Goal: Task Accomplishment & Management: Complete application form

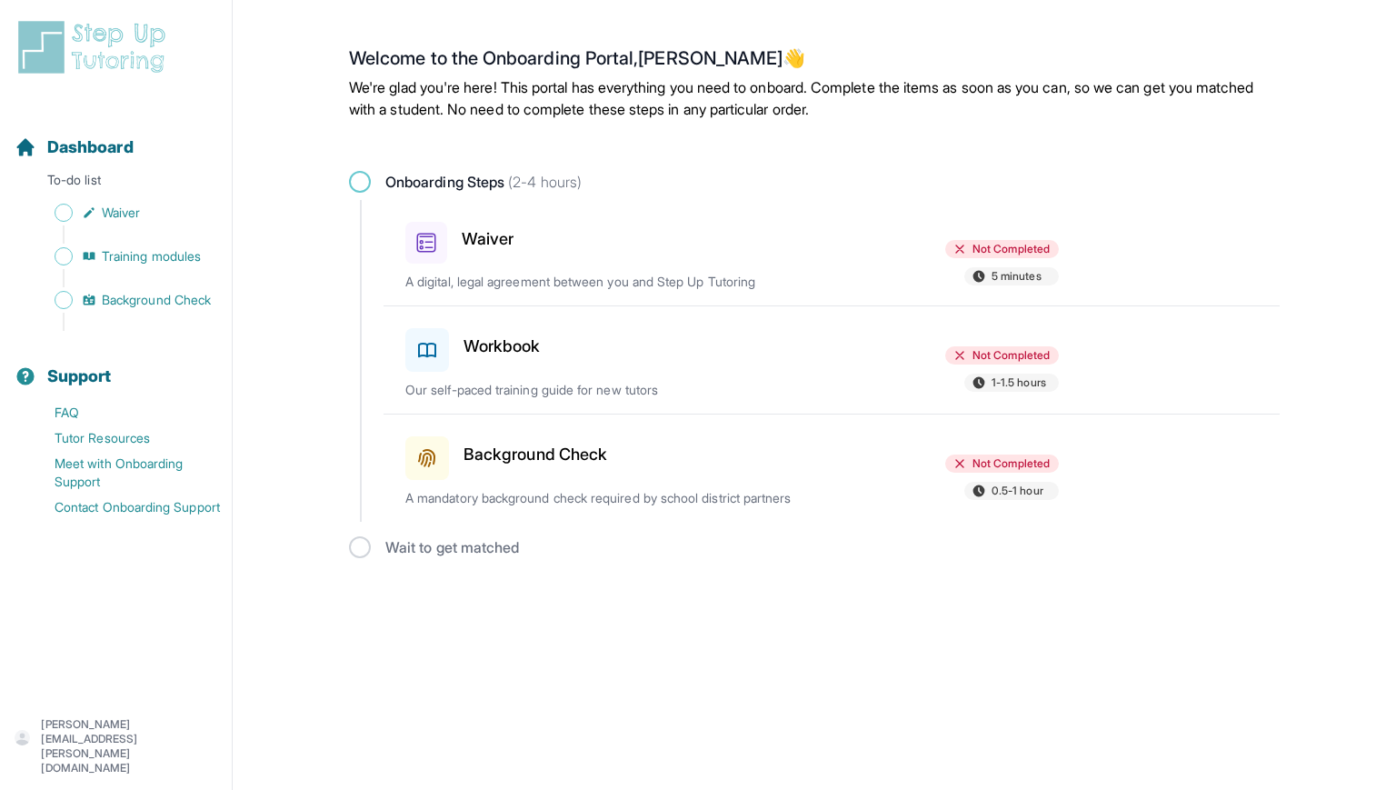
click at [504, 236] on h3 "Waiver" at bounding box center [488, 238] width 52 height 25
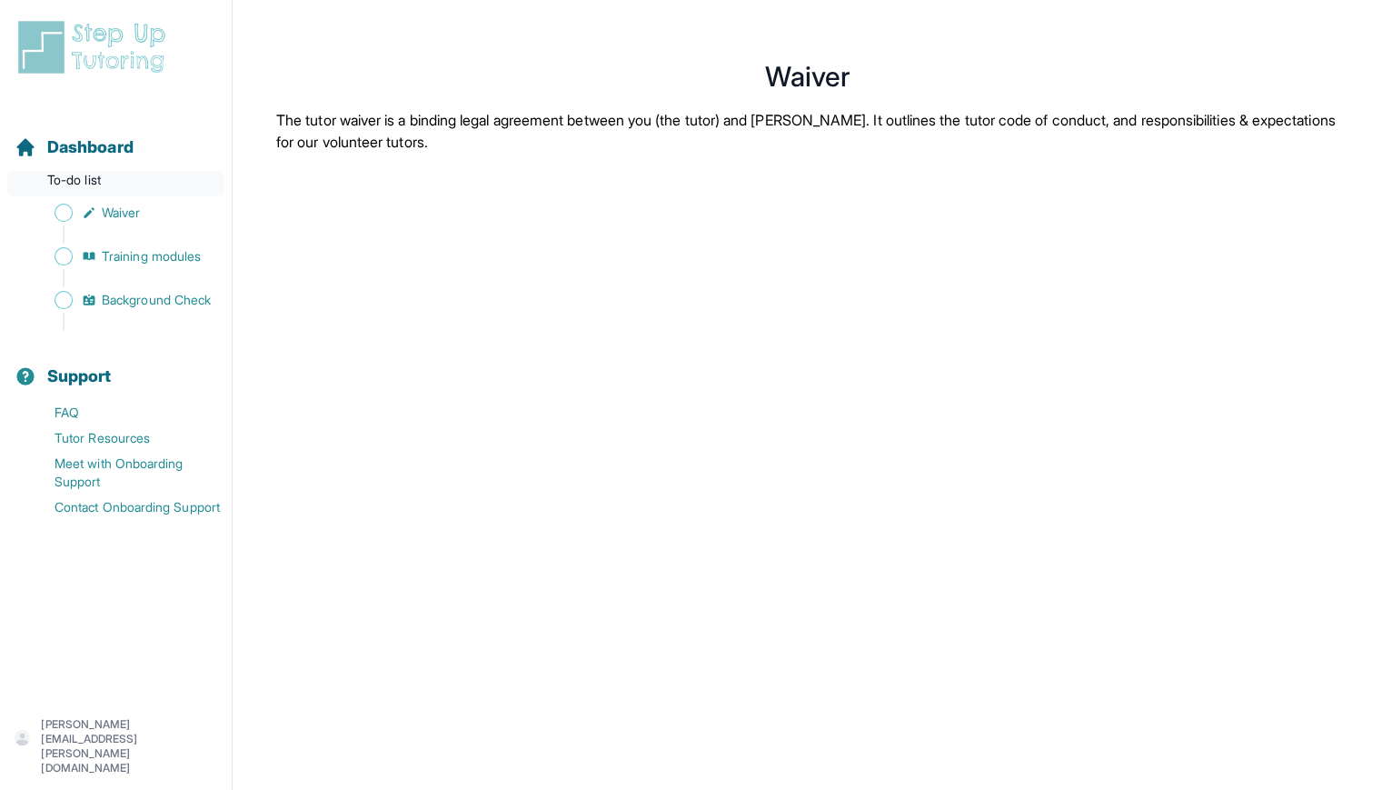
click at [100, 174] on p "To-do list" at bounding box center [115, 183] width 217 height 25
click at [133, 141] on span "Dashboard" at bounding box center [90, 146] width 86 height 25
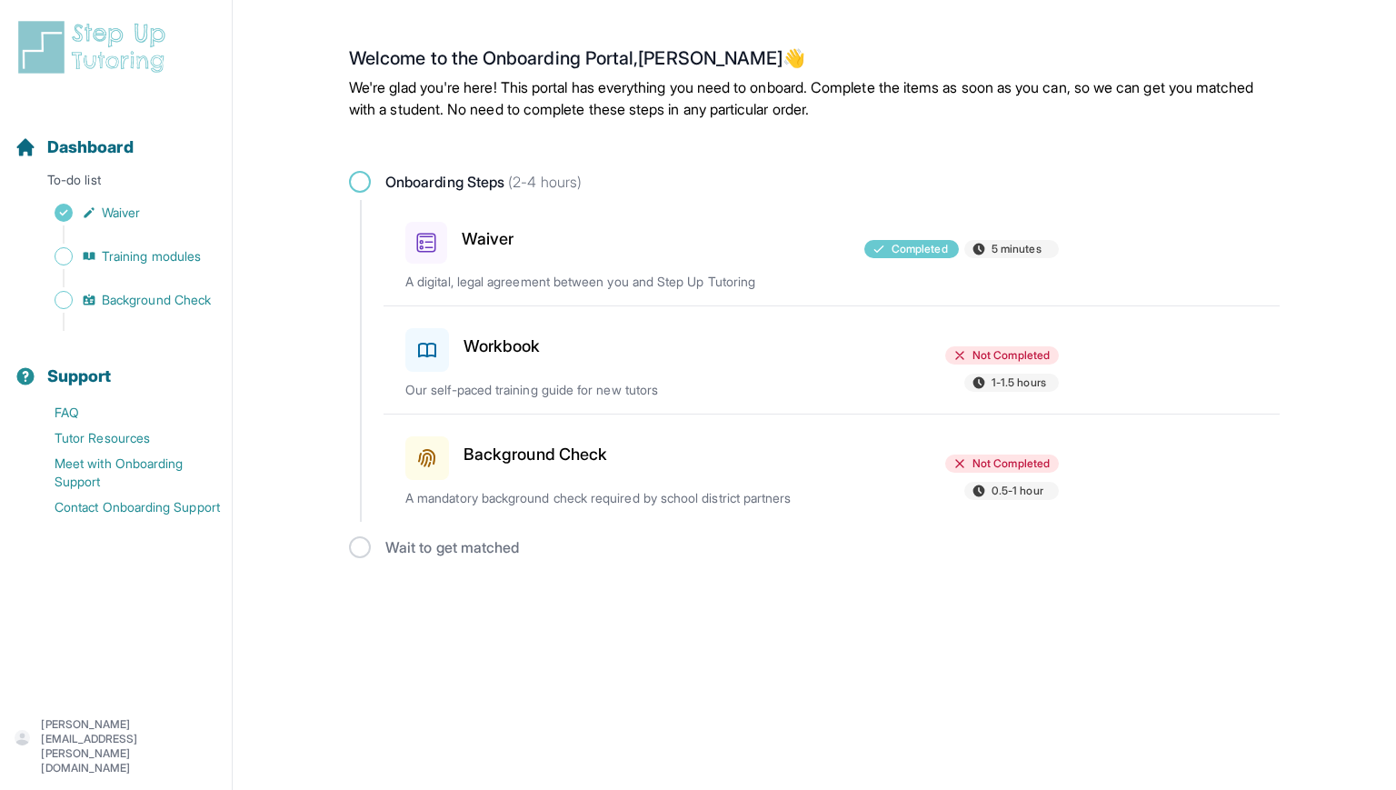
click at [495, 334] on h3 "Workbook" at bounding box center [501, 346] width 77 height 25
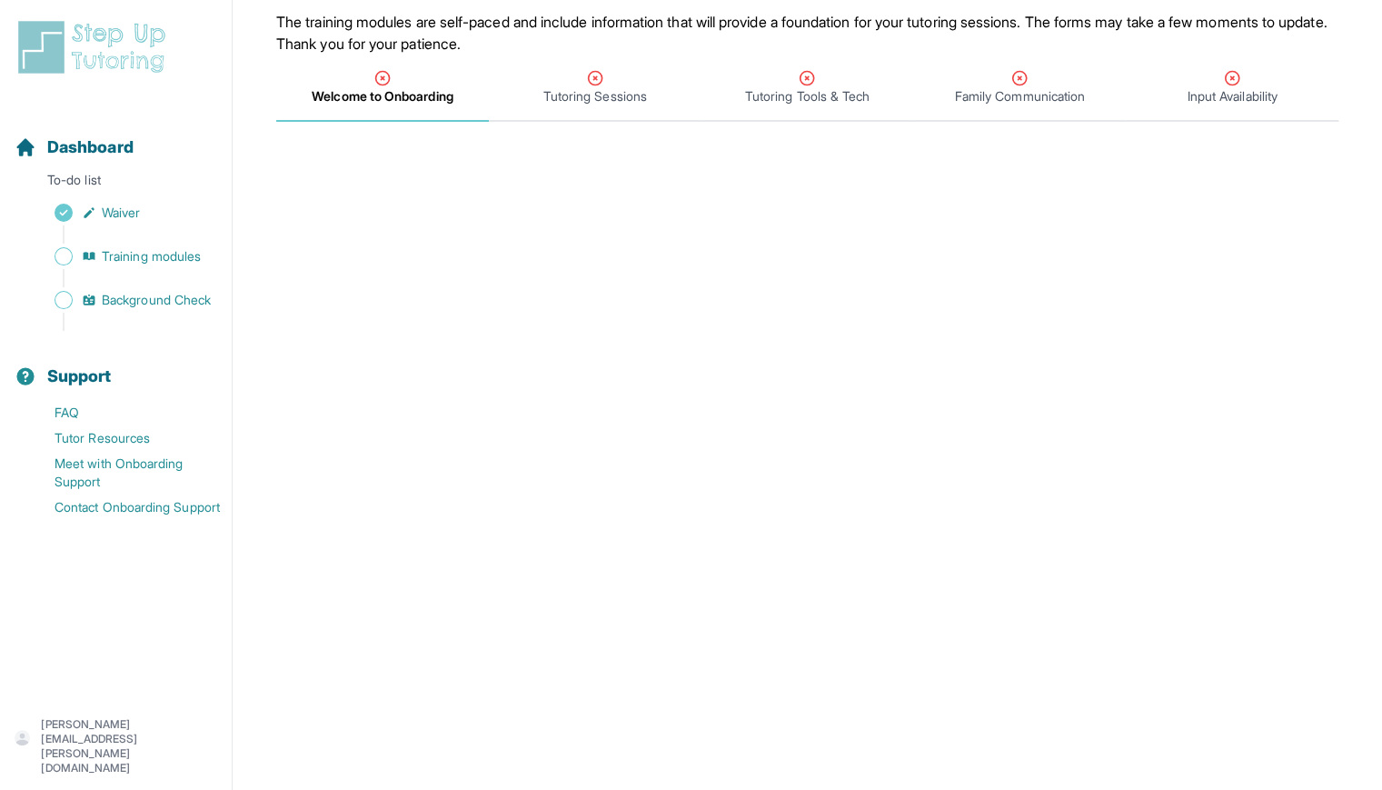
scroll to position [125, 0]
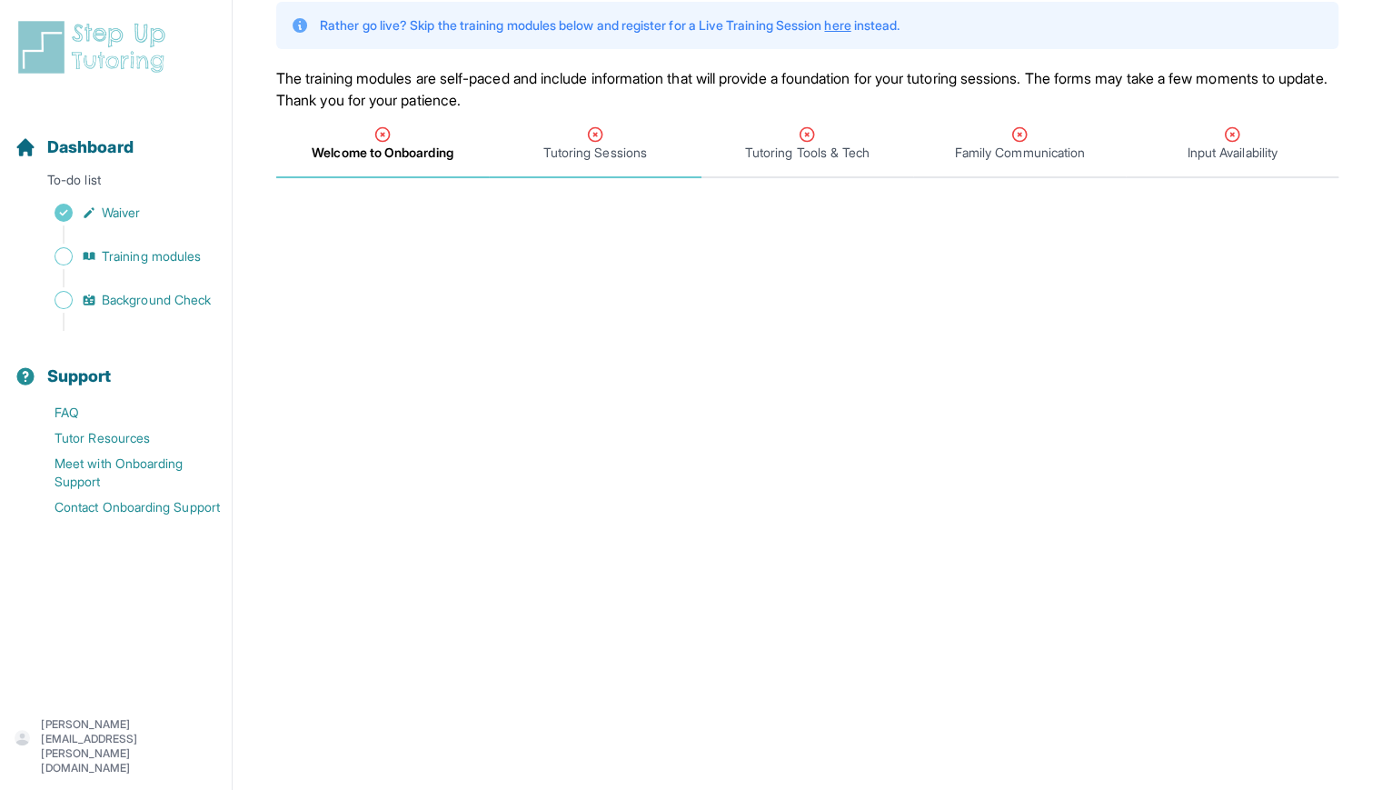
click at [591, 146] on span "Tutoring Sessions" at bounding box center [595, 153] width 104 height 18
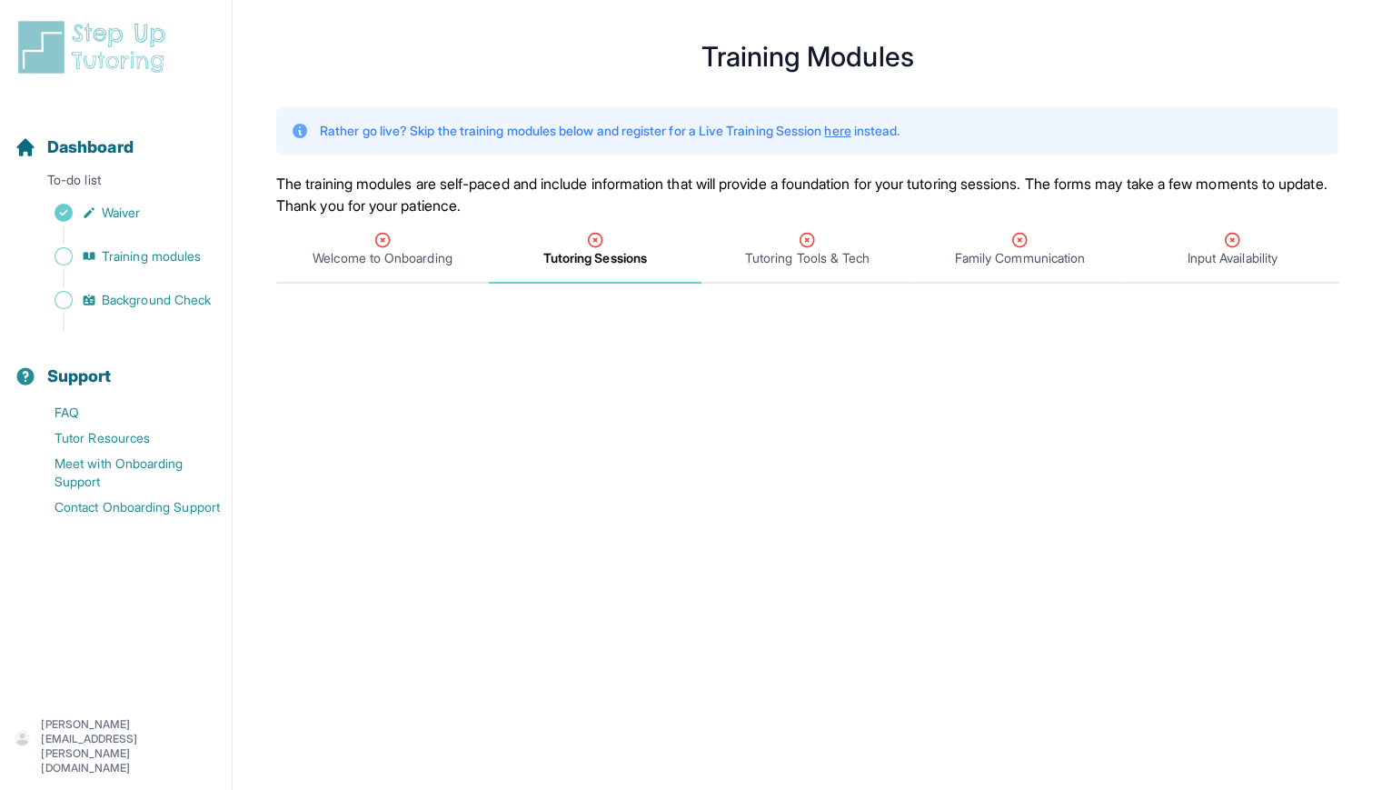
scroll to position [0, 0]
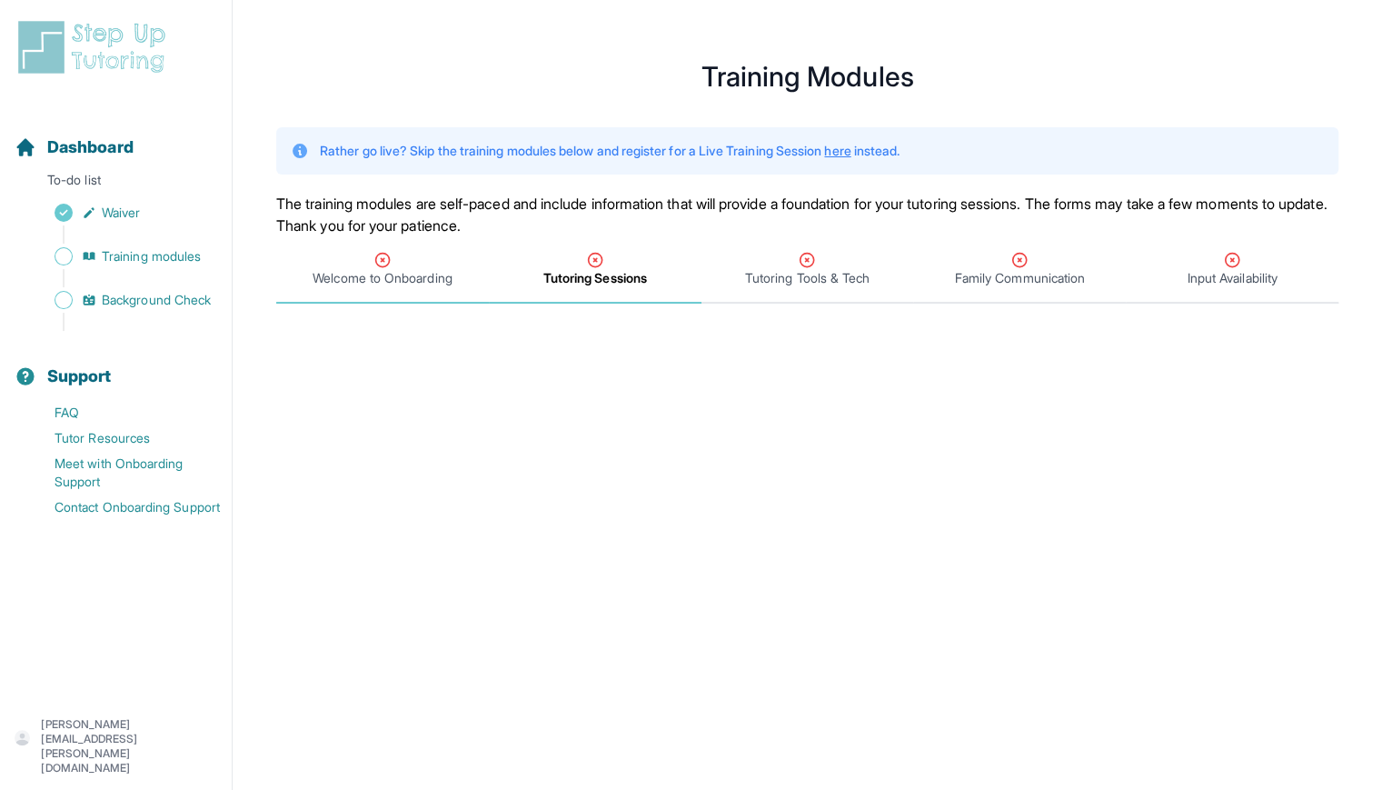
click at [423, 281] on span "Welcome to Onboarding" at bounding box center [382, 278] width 139 height 18
click at [596, 265] on icon "Tabs" at bounding box center [595, 260] width 18 height 18
click at [807, 304] on main "**********" at bounding box center [808, 751] width 1150 height 1459
click at [803, 284] on span "Tutoring Tools & Tech" at bounding box center [807, 278] width 124 height 18
click at [137, 252] on span "Training modules" at bounding box center [151, 256] width 99 height 18
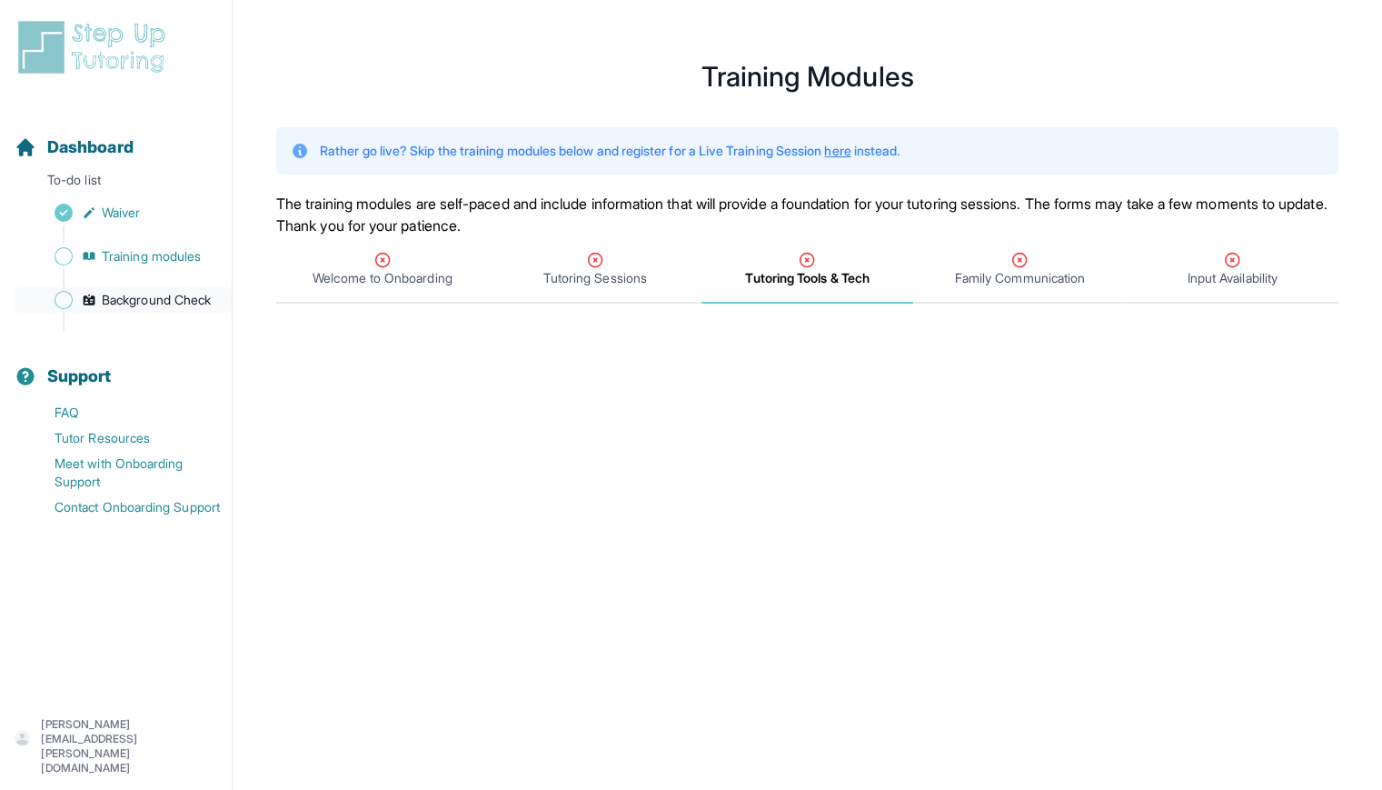
click at [168, 292] on span "Background Check" at bounding box center [156, 300] width 109 height 18
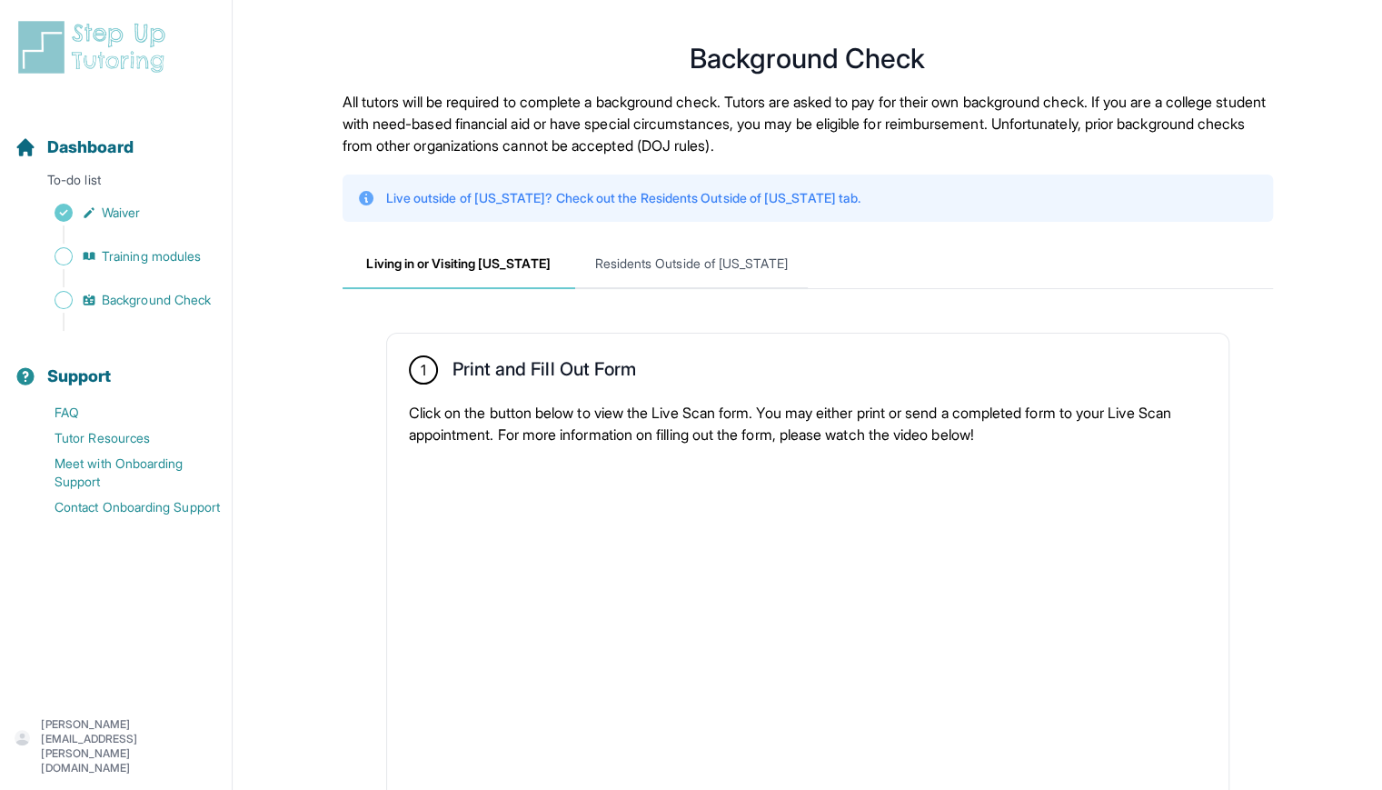
click at [169, 270] on div "Sidebar" at bounding box center [120, 278] width 210 height 18
click at [151, 255] on span "Training modules" at bounding box center [151, 256] width 99 height 18
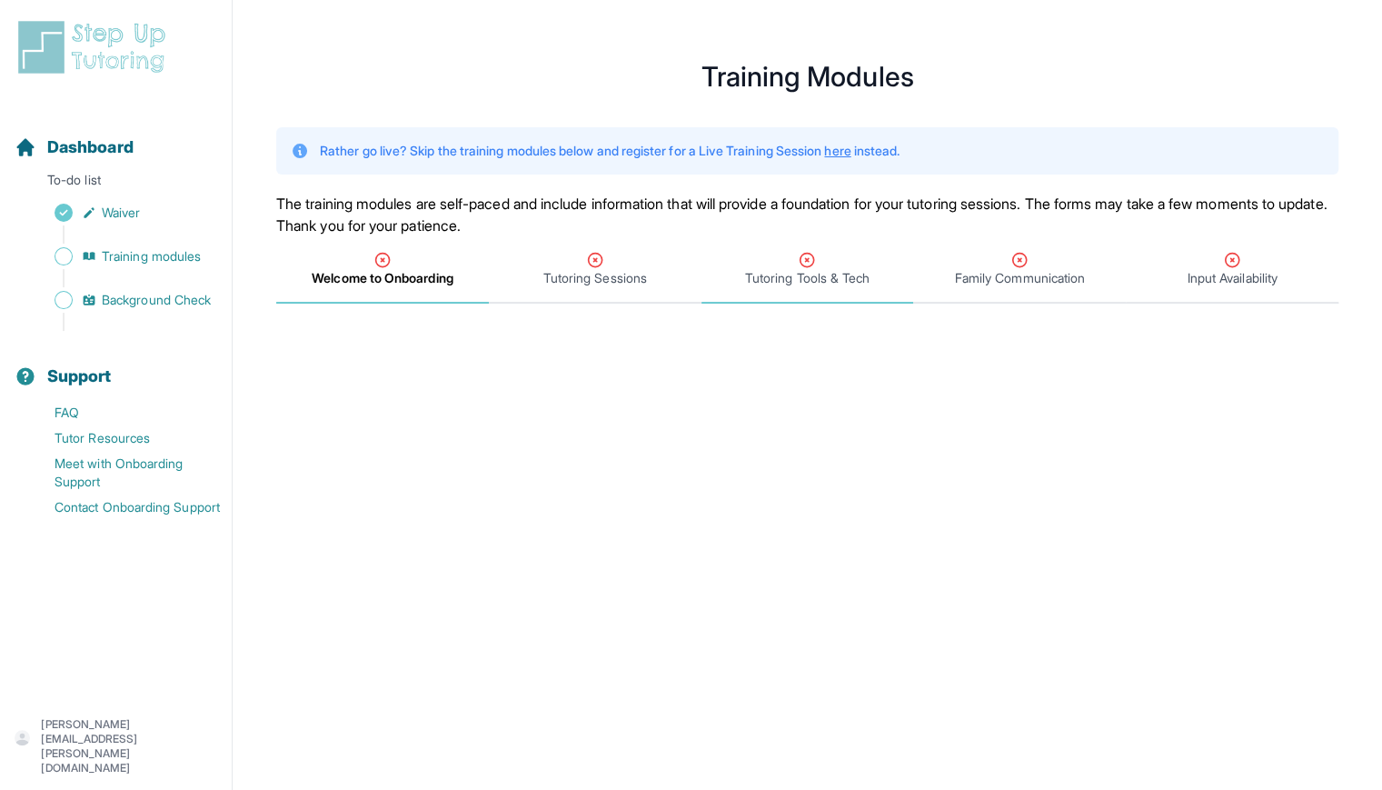
click at [806, 286] on span "Tutoring Tools & Tech" at bounding box center [807, 278] width 124 height 18
click at [973, 264] on div "Family Communication" at bounding box center [1019, 269] width 205 height 36
click at [821, 272] on span "Tutoring Tools & Tech" at bounding box center [807, 278] width 124 height 18
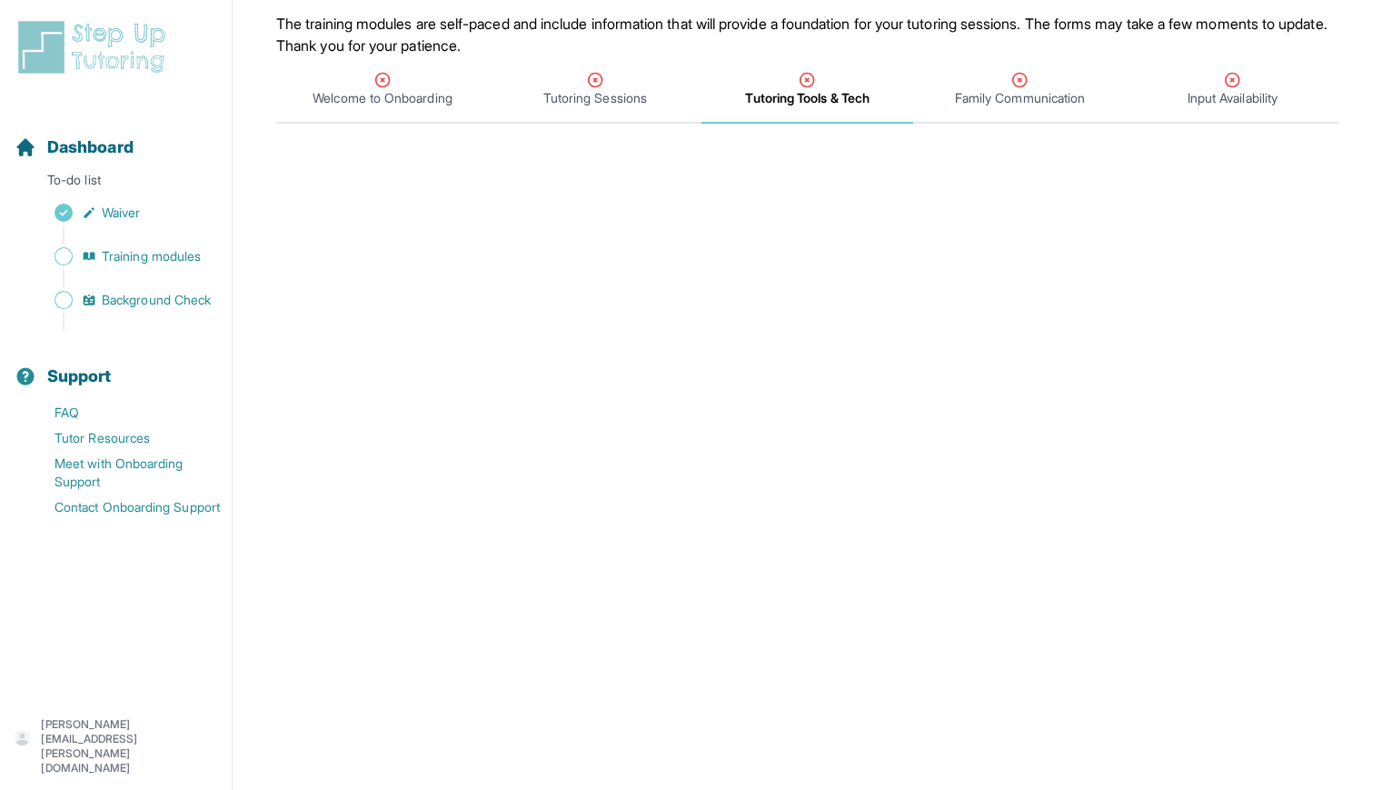
scroll to position [171, 0]
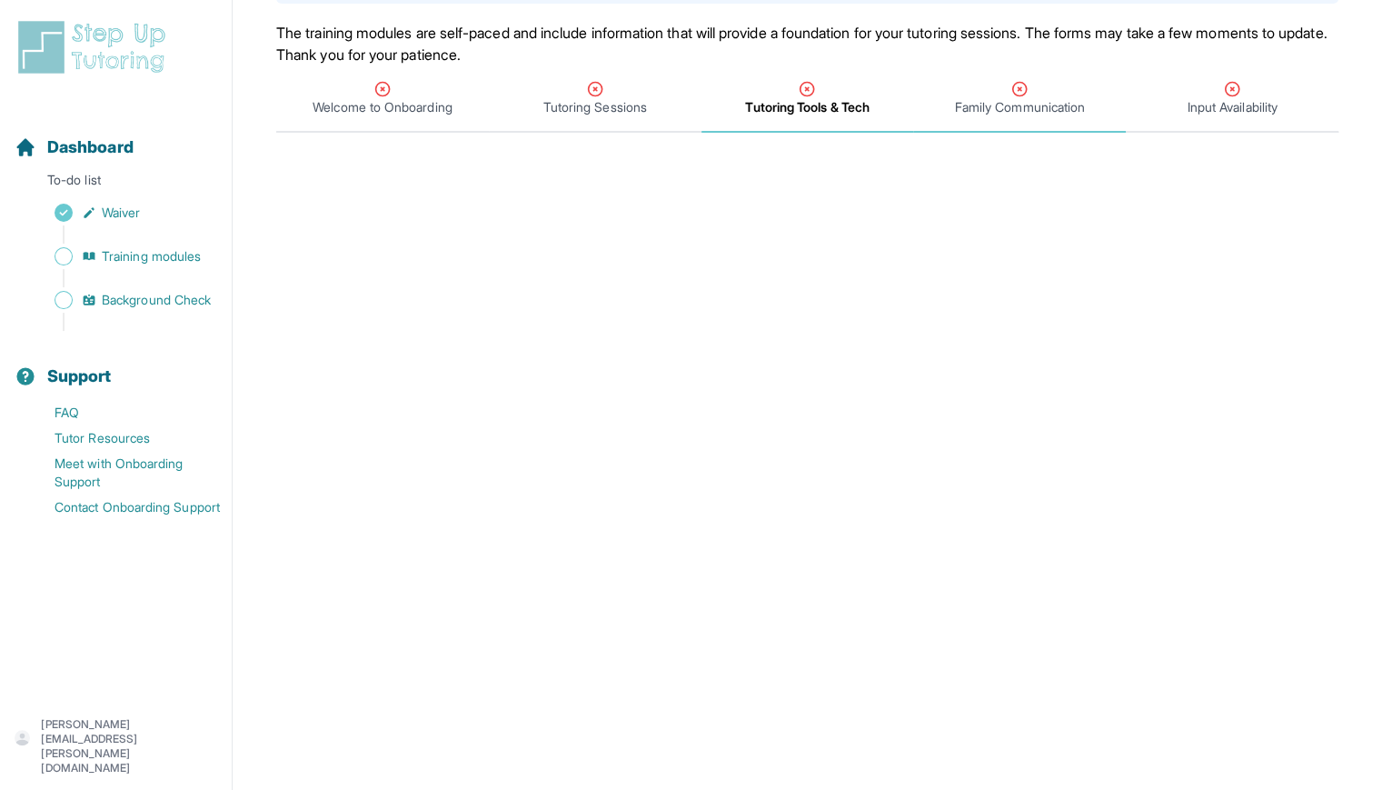
click at [1060, 82] on div "Family Communication" at bounding box center [1019, 98] width 205 height 36
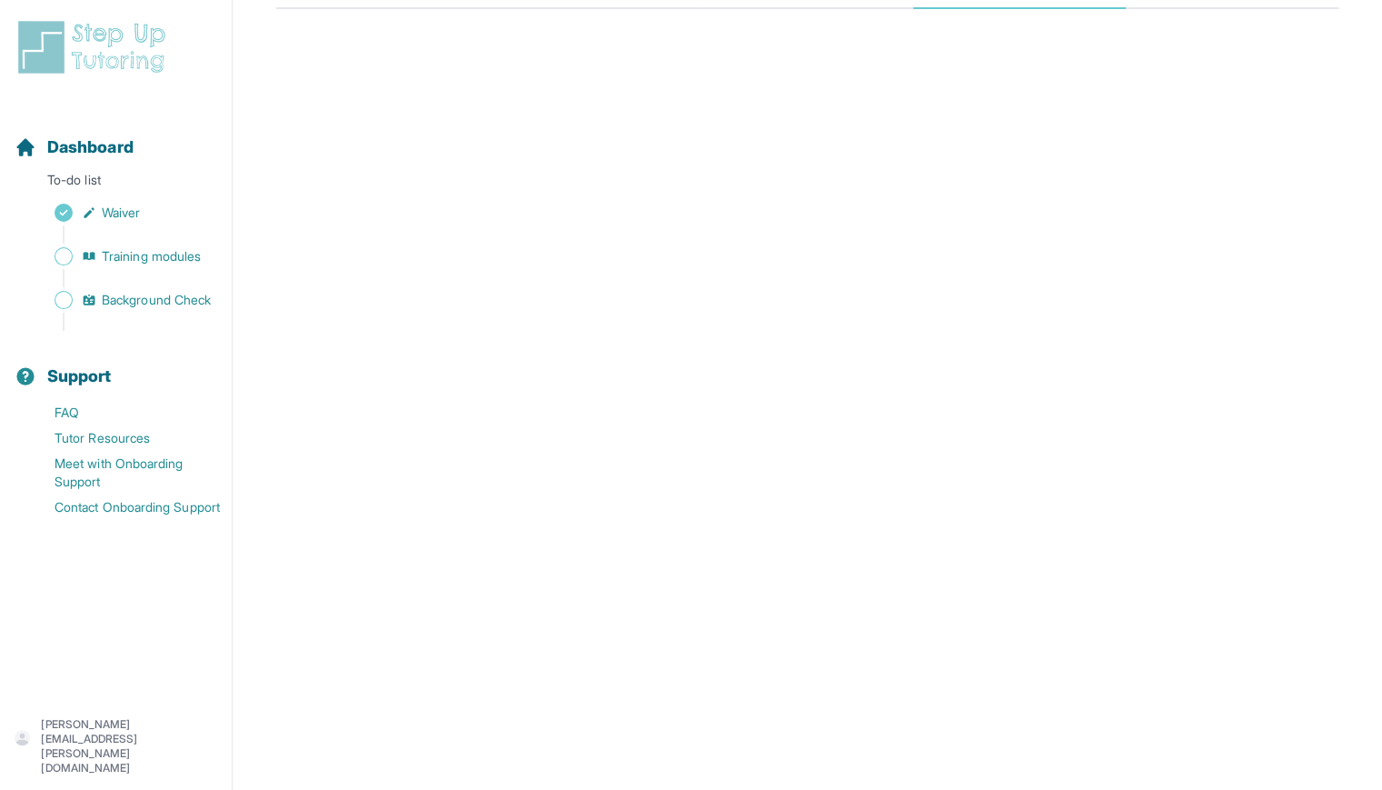
scroll to position [200, 0]
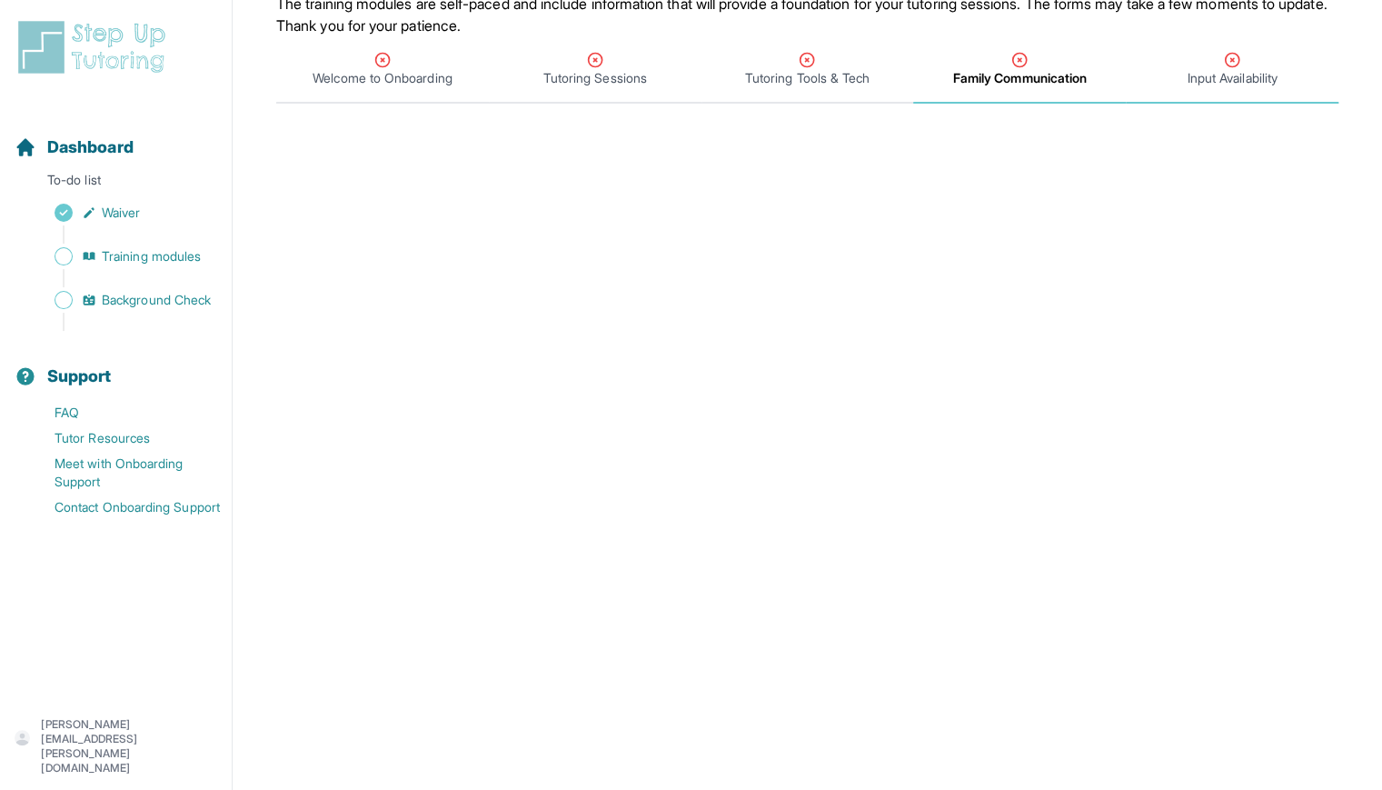
click at [1230, 87] on span "Input Availability" at bounding box center [1232, 69] width 213 height 67
click at [1032, 77] on span "Family Communication" at bounding box center [1020, 78] width 130 height 18
click at [1187, 90] on span "Input Availability" at bounding box center [1232, 69] width 213 height 67
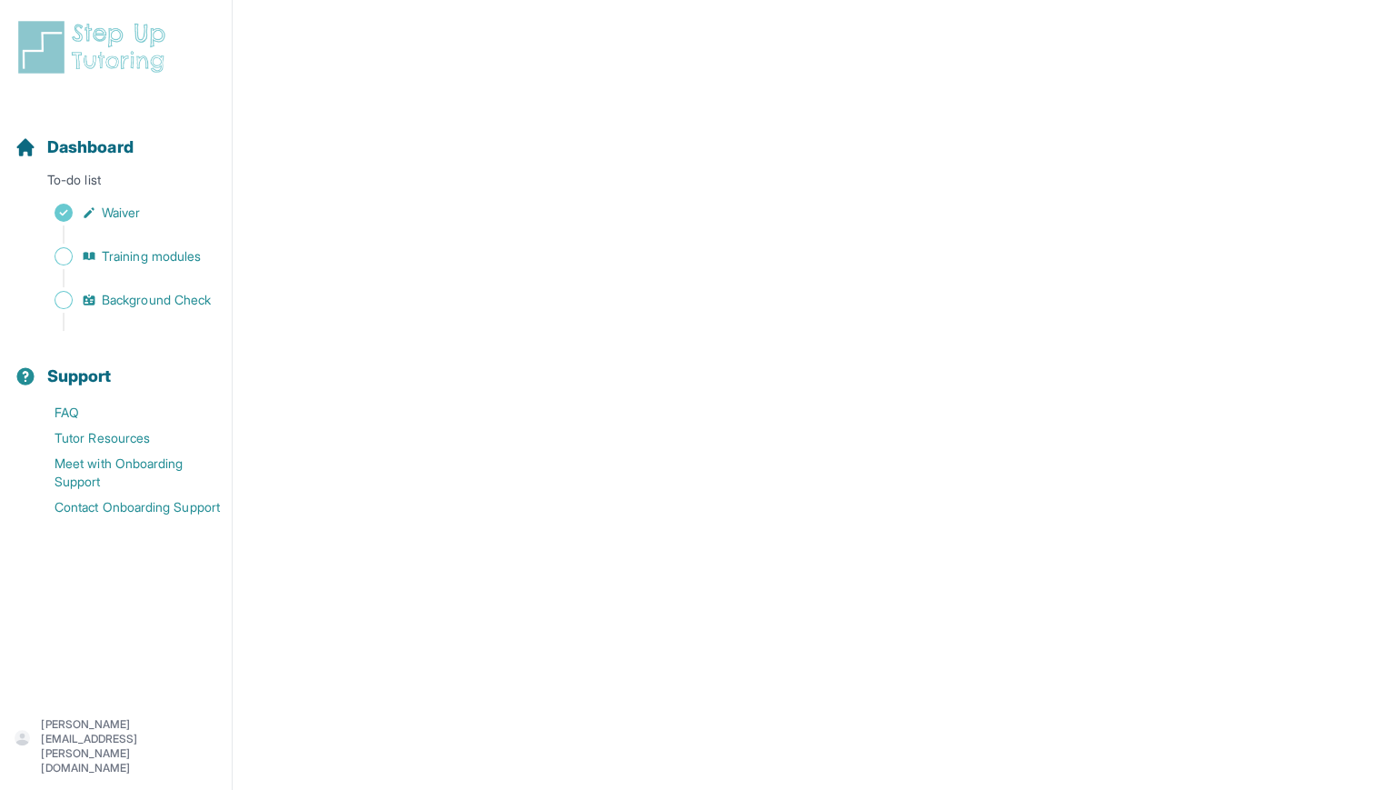
scroll to position [485, 0]
click at [176, 254] on span "Training modules" at bounding box center [151, 256] width 99 height 18
click at [186, 294] on span "Background Check" at bounding box center [156, 300] width 109 height 18
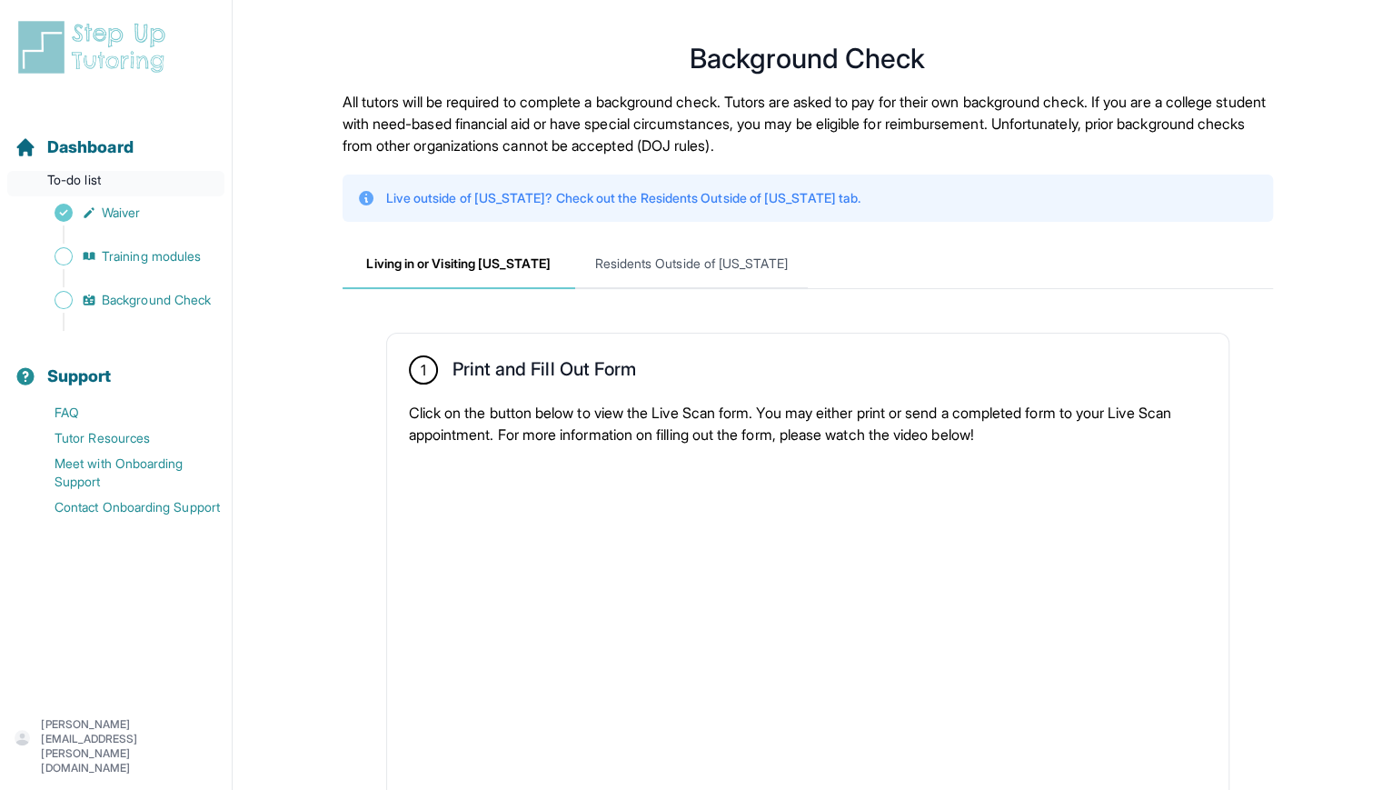
click at [97, 175] on p "To-do list" at bounding box center [115, 183] width 217 height 25
click at [89, 148] on span "Dashboard" at bounding box center [90, 146] width 86 height 25
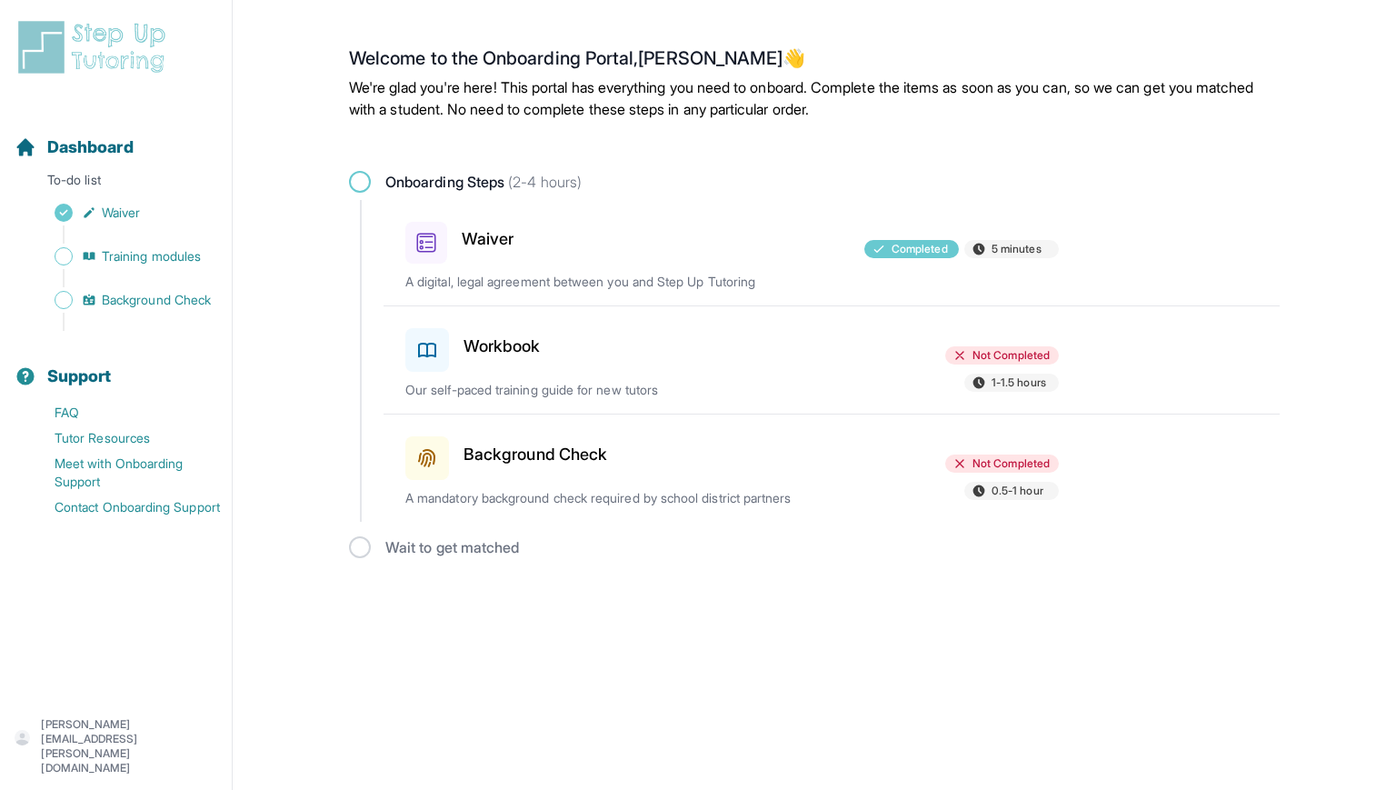
click at [501, 339] on h3 "Workbook" at bounding box center [501, 346] width 77 height 25
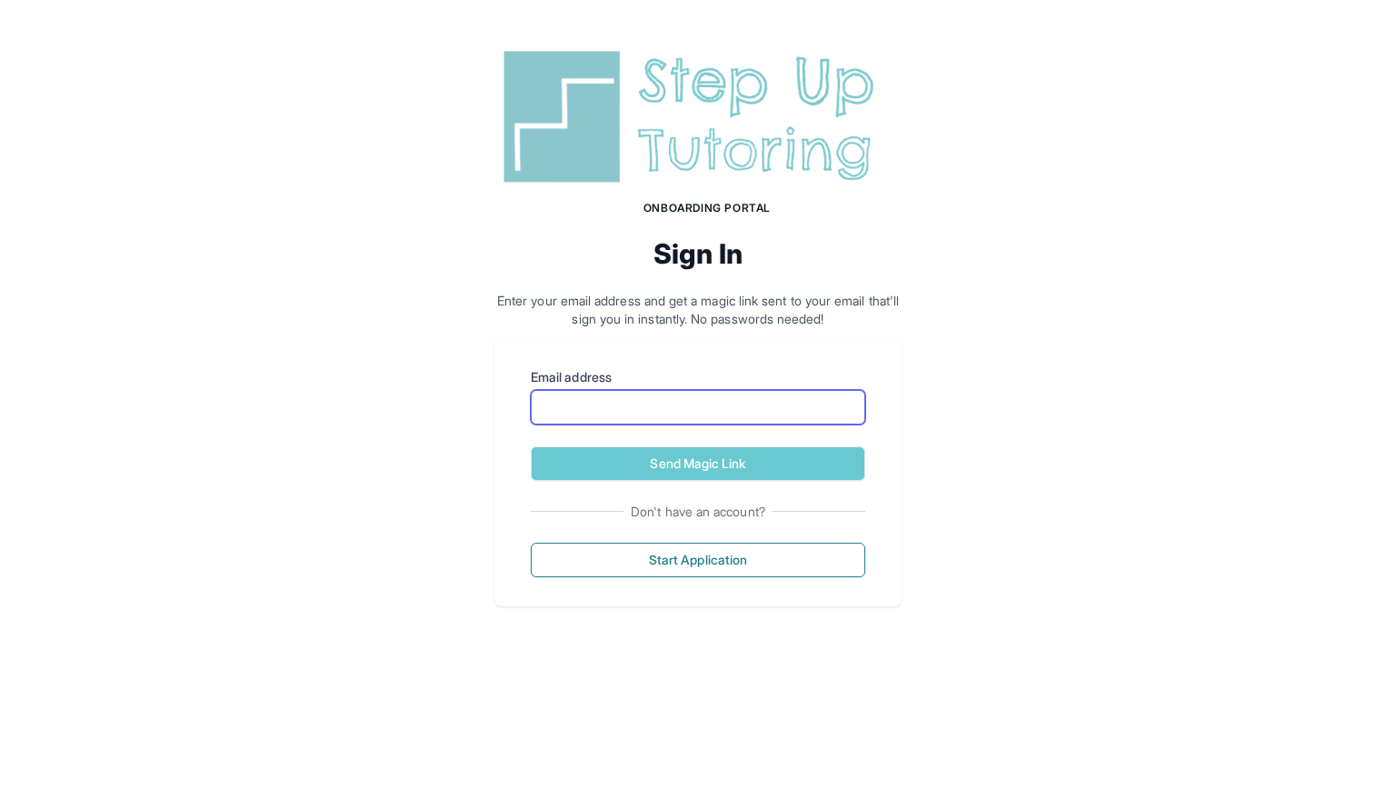
click at [671, 417] on input "Email address" at bounding box center [698, 407] width 334 height 35
type input "**********"
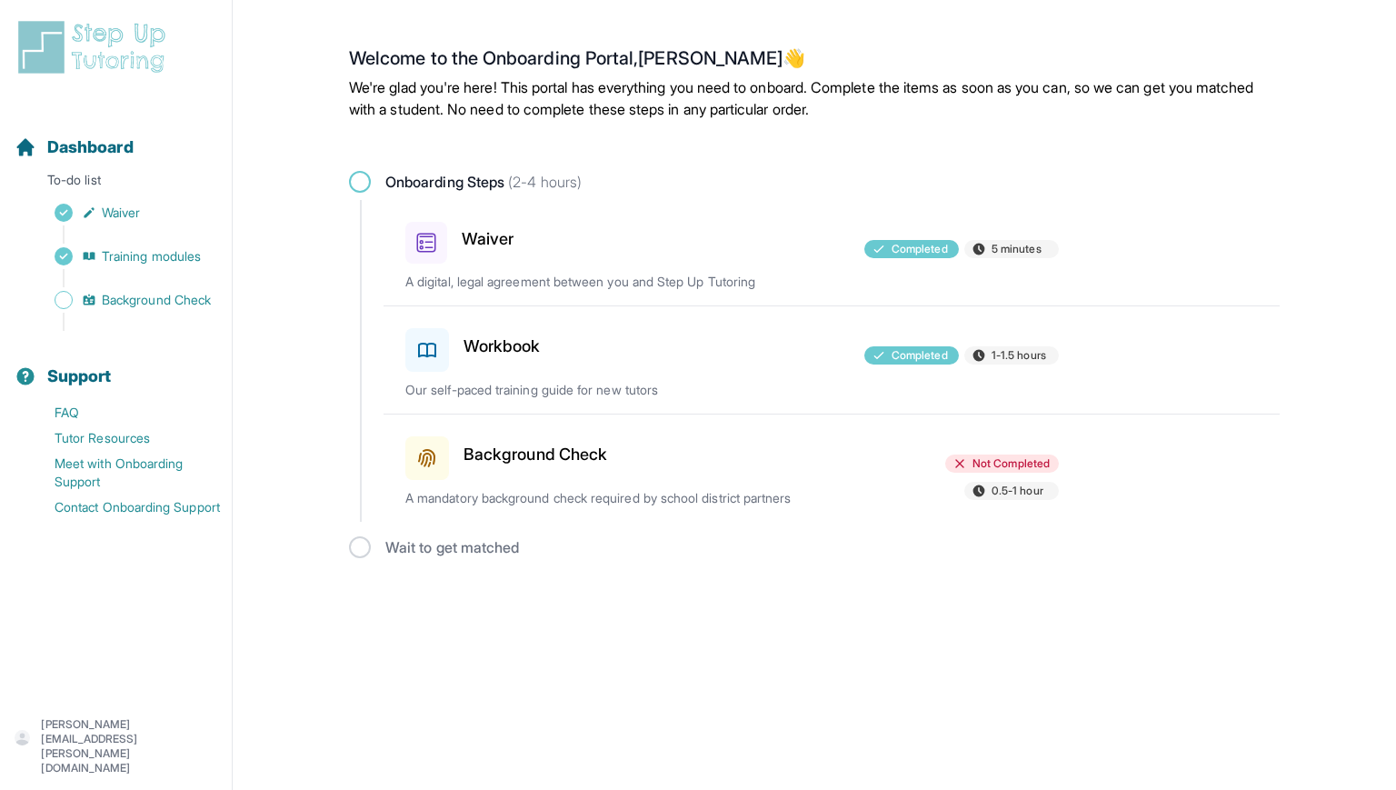
click at [585, 444] on h3 "Background Check" at bounding box center [535, 454] width 144 height 25
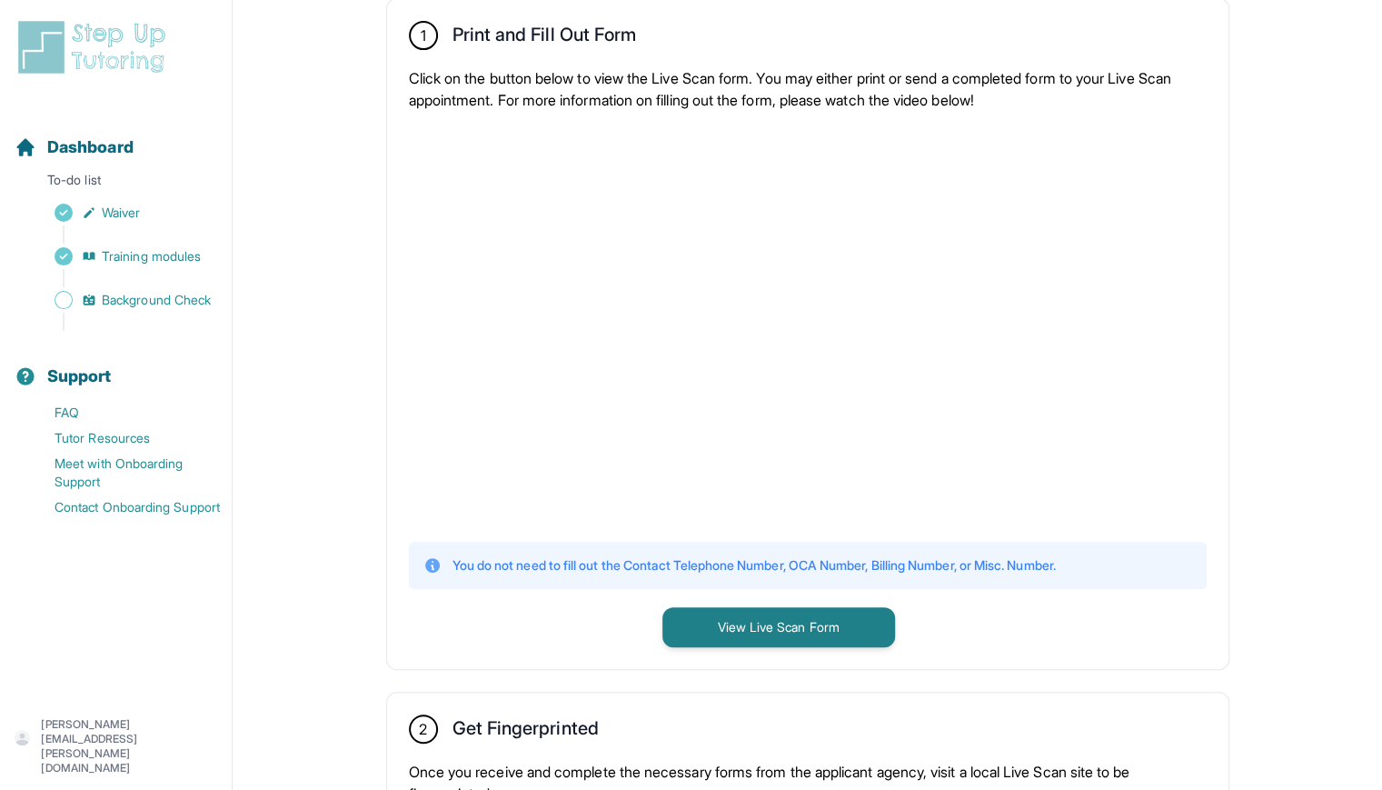
scroll to position [333, 0]
click at [854, 635] on button "View Live Scan Form" at bounding box center [778, 629] width 233 height 40
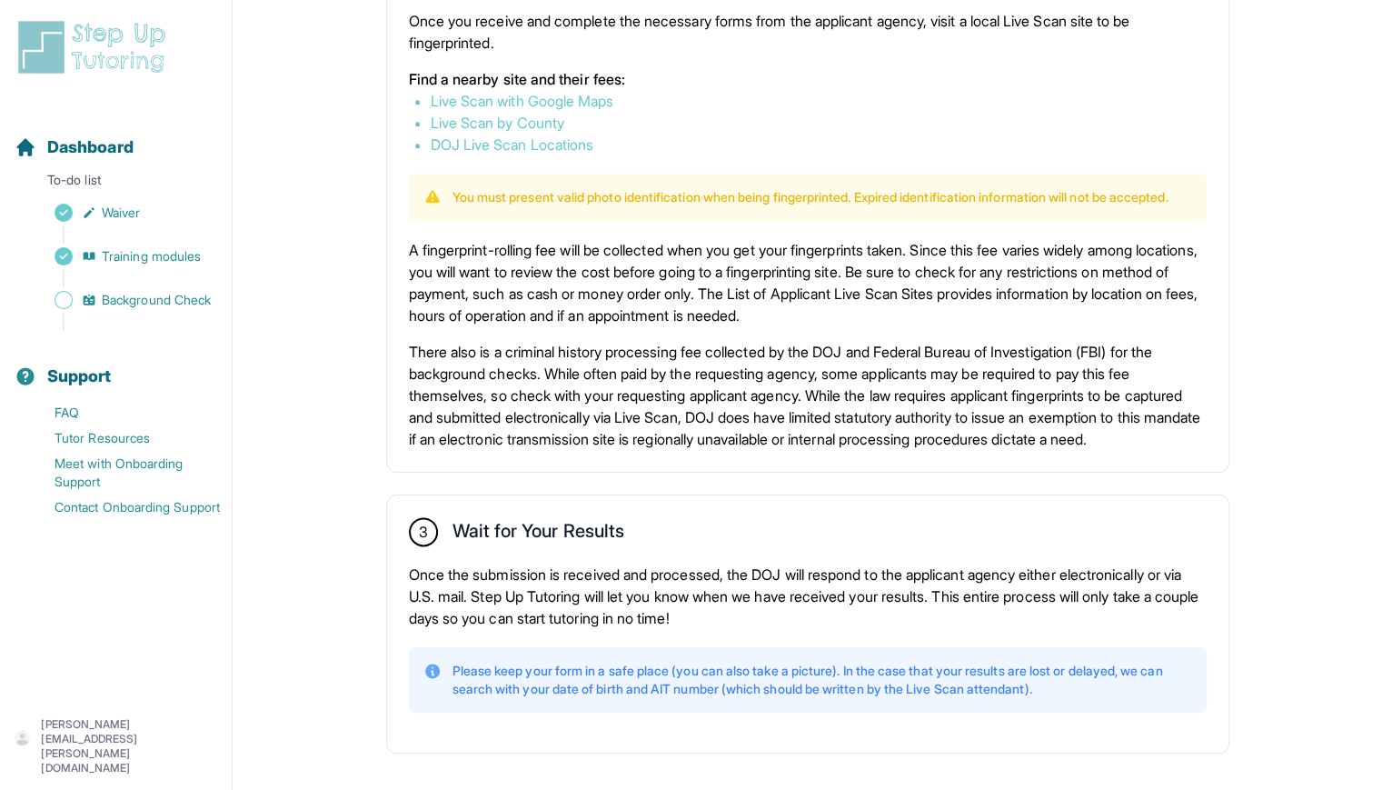
scroll to position [1152, 0]
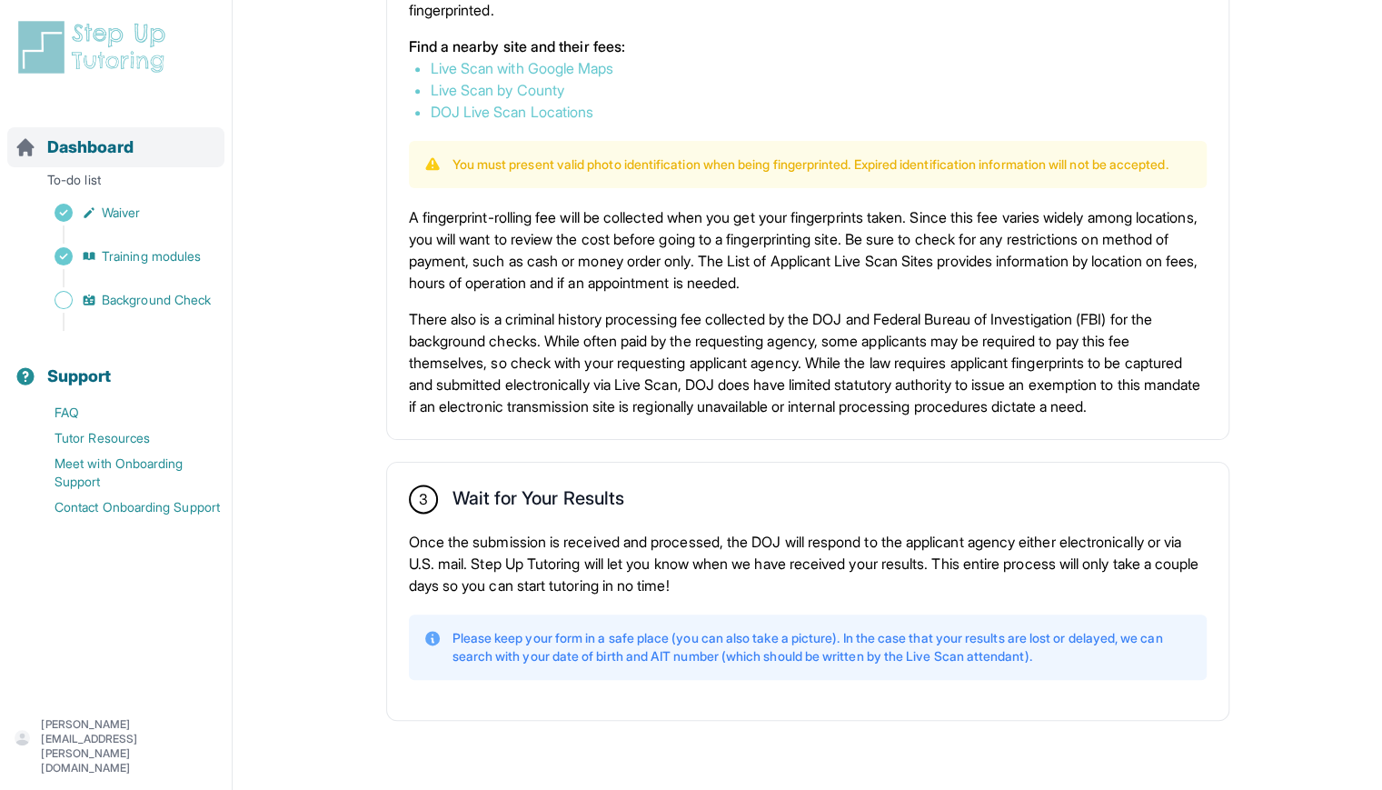
click at [120, 150] on span "Dashboard" at bounding box center [90, 146] width 86 height 25
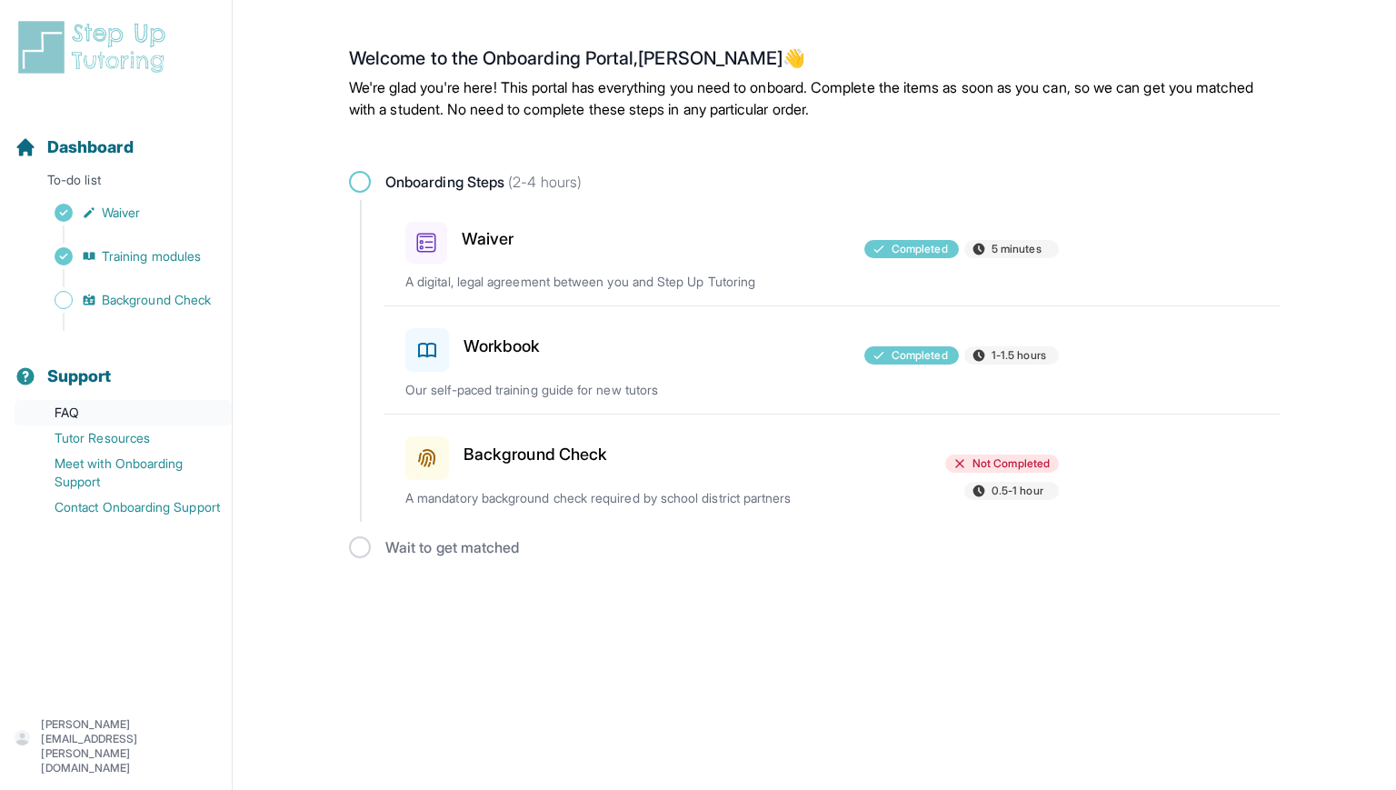
click at [133, 411] on link "FAQ" at bounding box center [123, 412] width 217 height 25
